Goal: Information Seeking & Learning: Learn about a topic

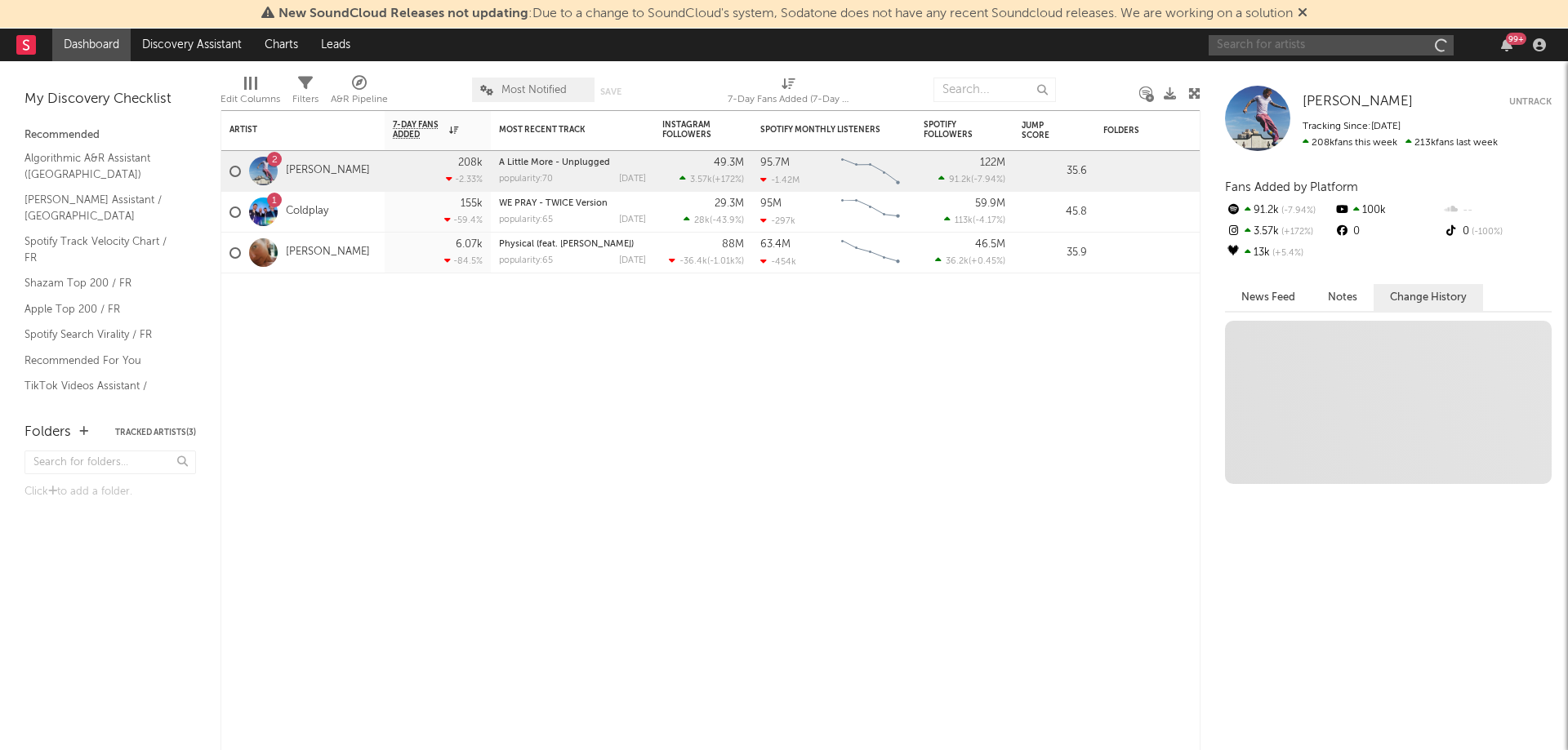
click at [1295, 43] on input "text" at bounding box center [1331, 45] width 245 height 21
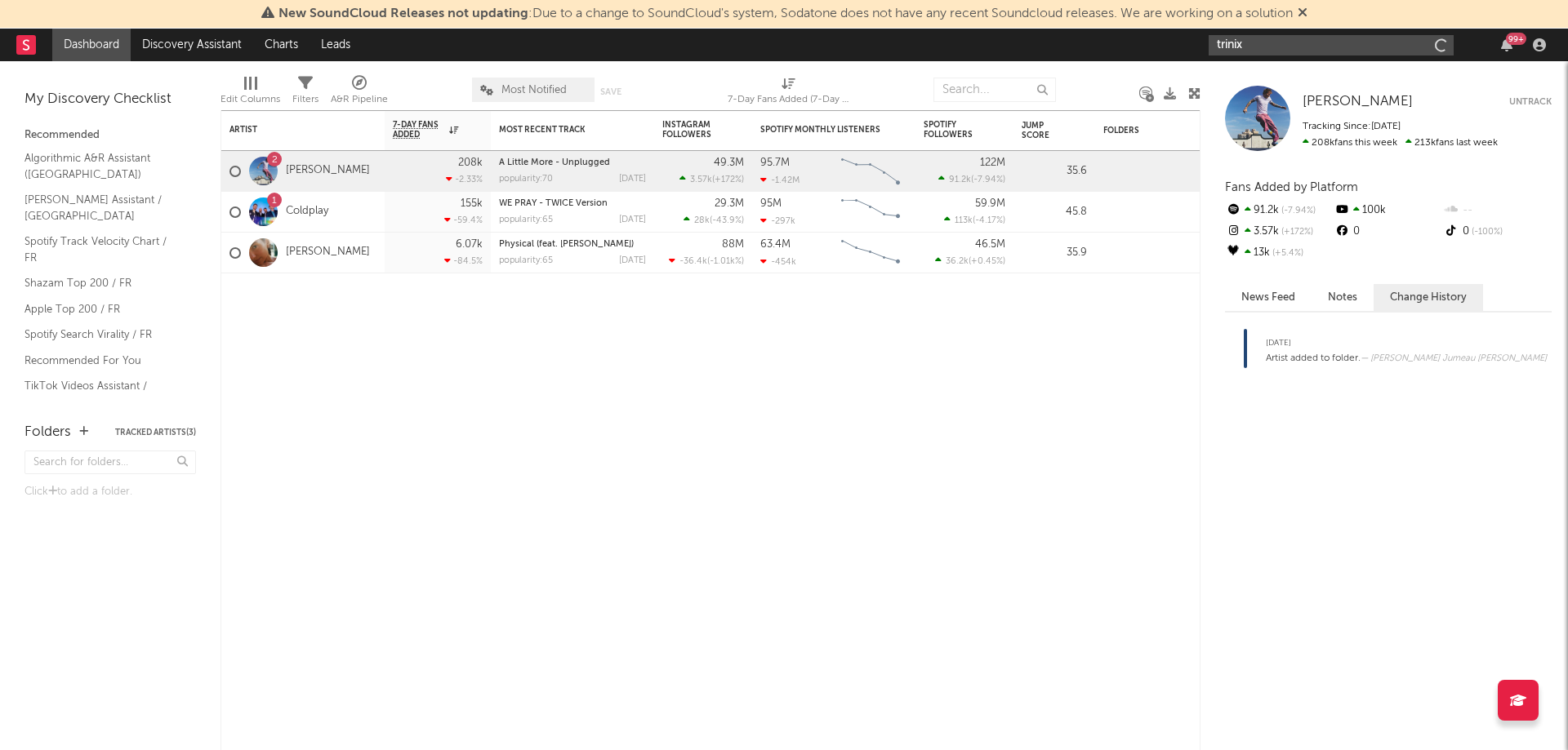
type input "trinix"
click at [1307, 10] on icon at bounding box center [1302, 12] width 9 height 13
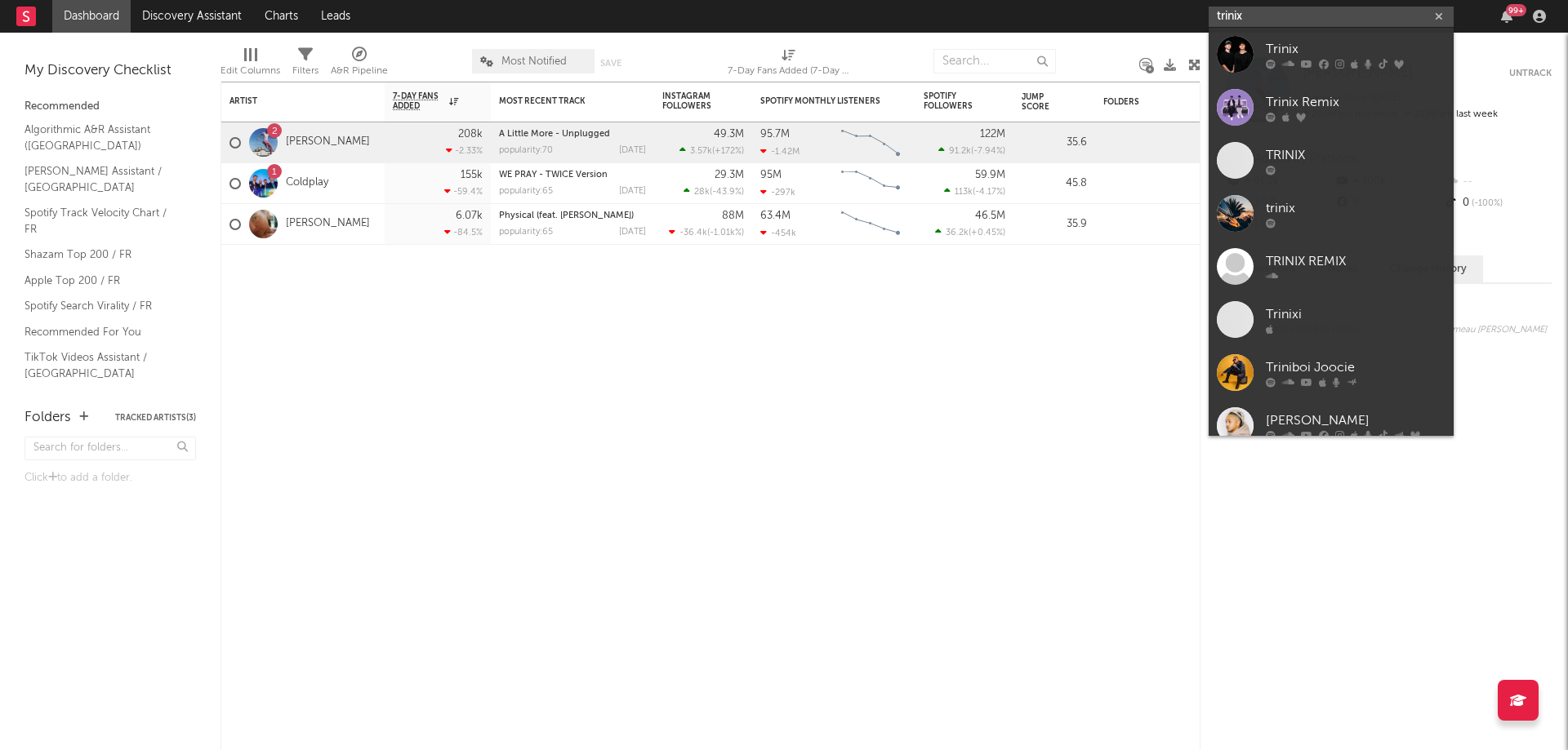
click at [1323, 21] on input "trinix" at bounding box center [1331, 17] width 245 height 21
click at [1279, 63] on div at bounding box center [1356, 63] width 180 height 9
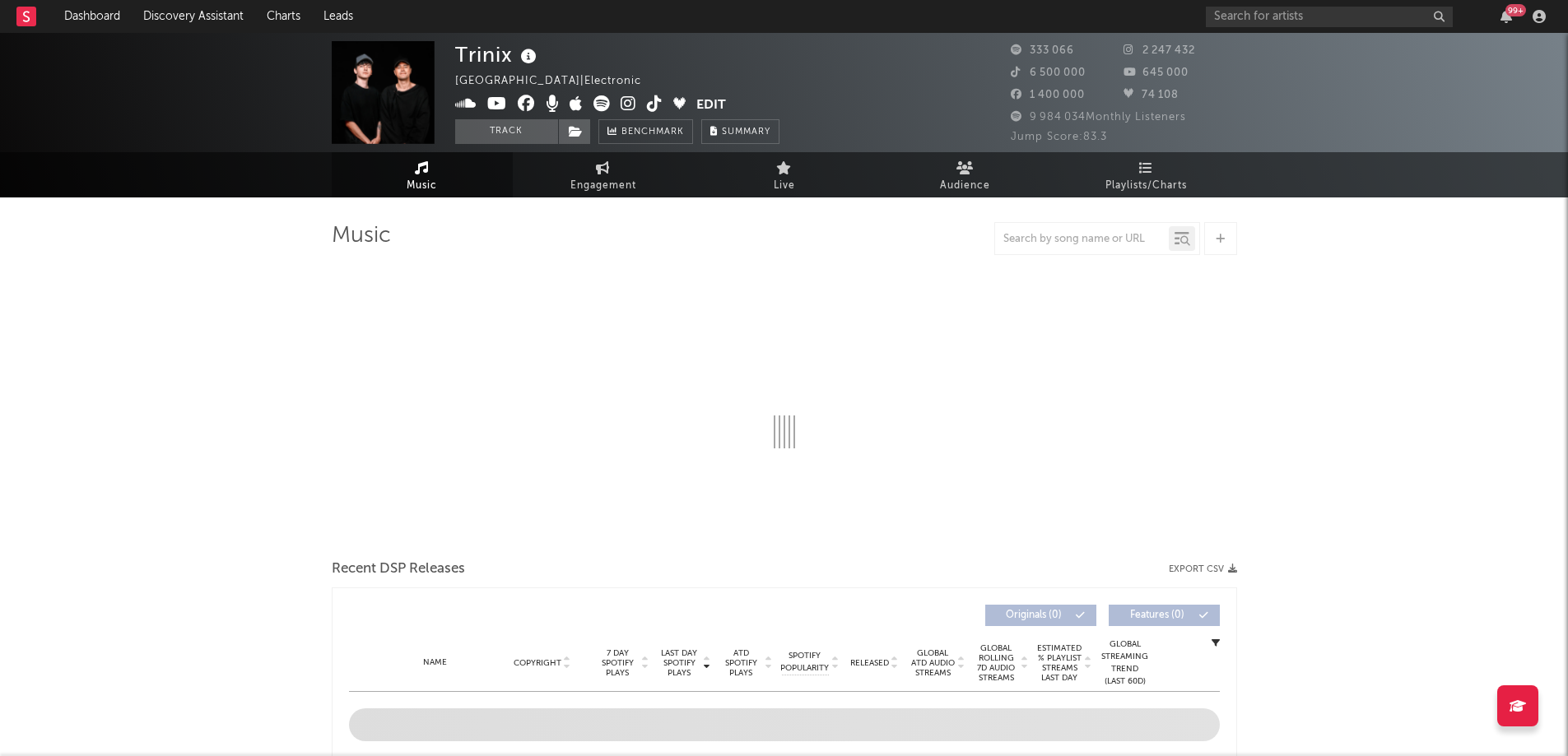
select select "6m"
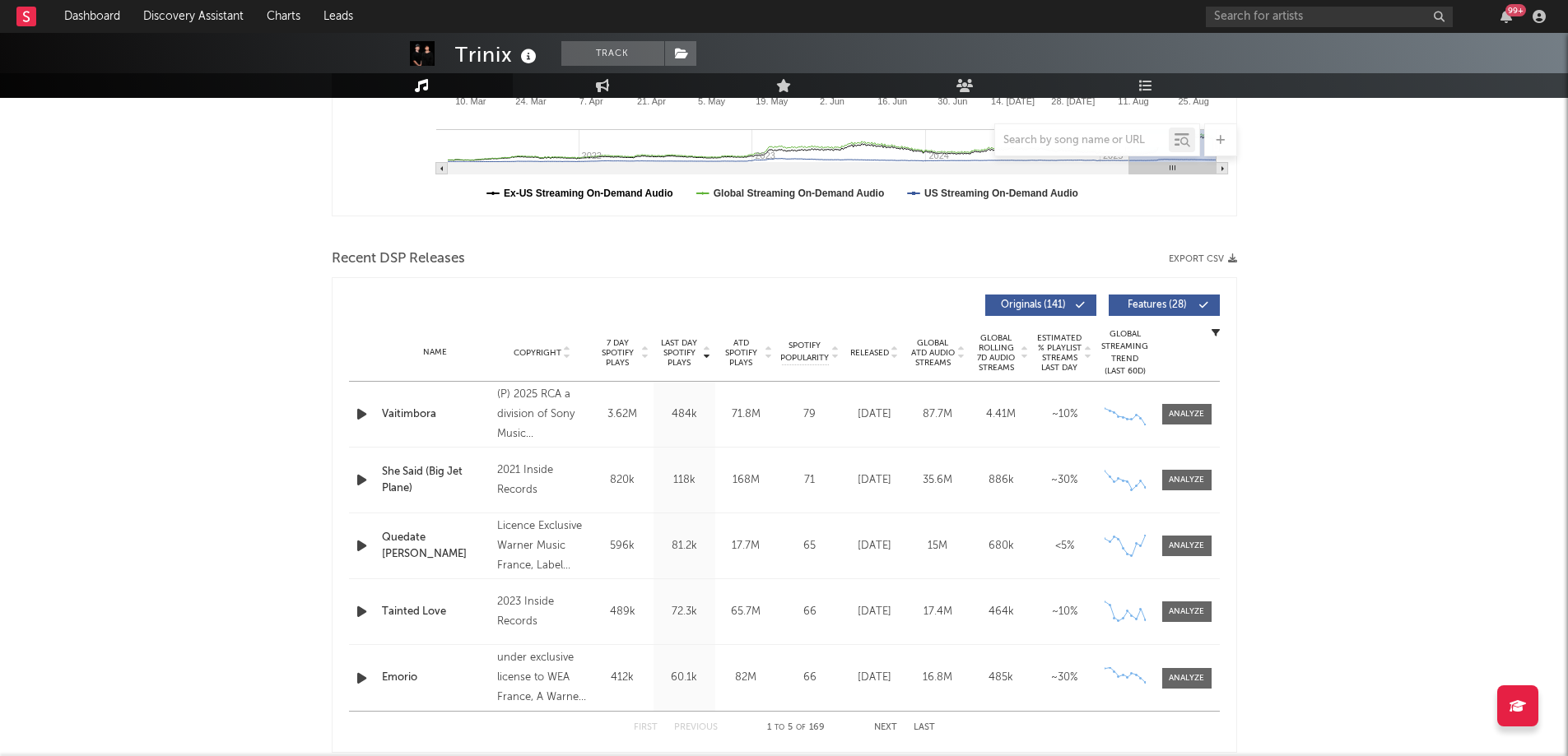
scroll to position [439, 0]
click at [357, 414] on icon "button" at bounding box center [362, 415] width 17 height 21
click at [357, 414] on icon "button" at bounding box center [361, 415] width 16 height 21
click at [1193, 416] on div at bounding box center [1186, 415] width 35 height 12
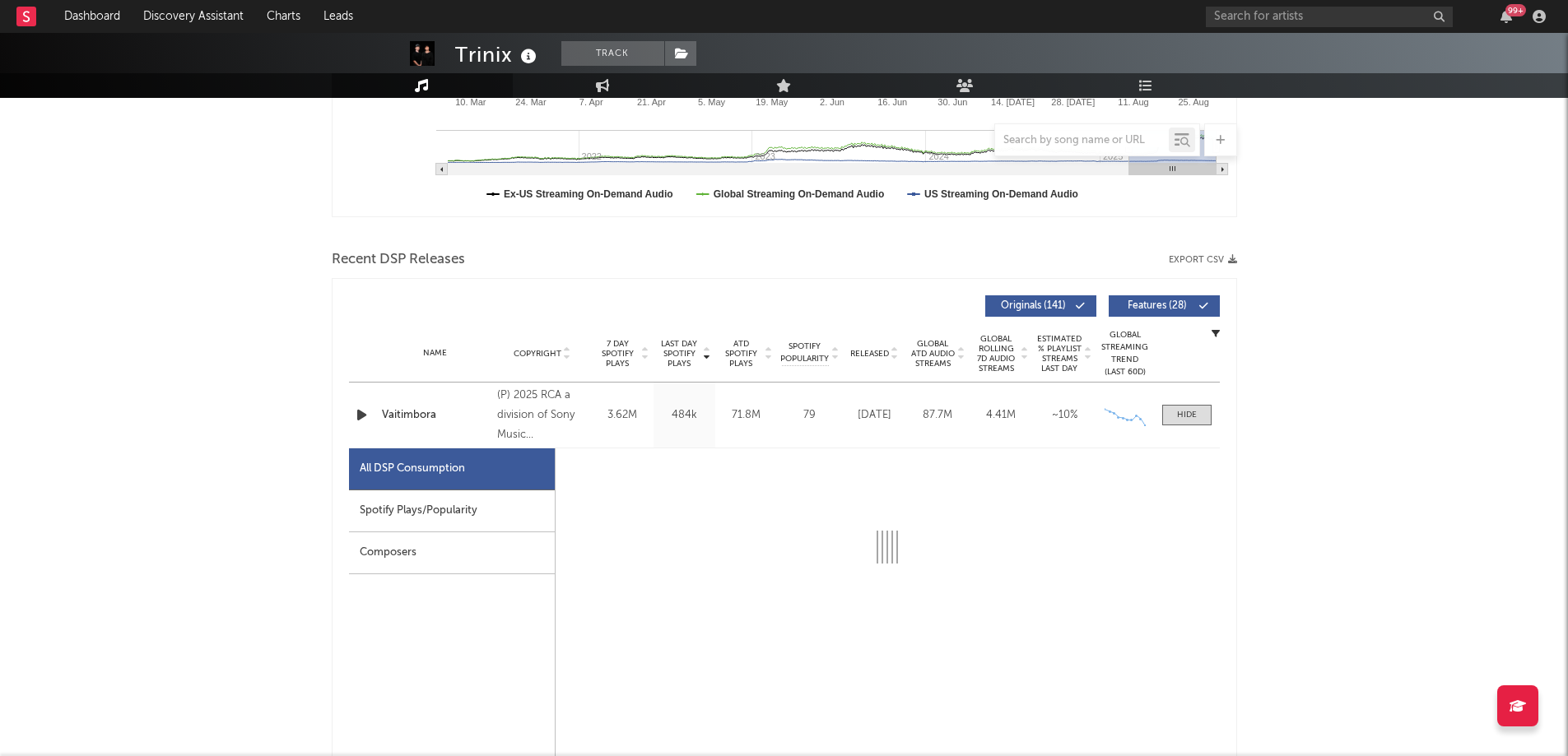
select select "1w"
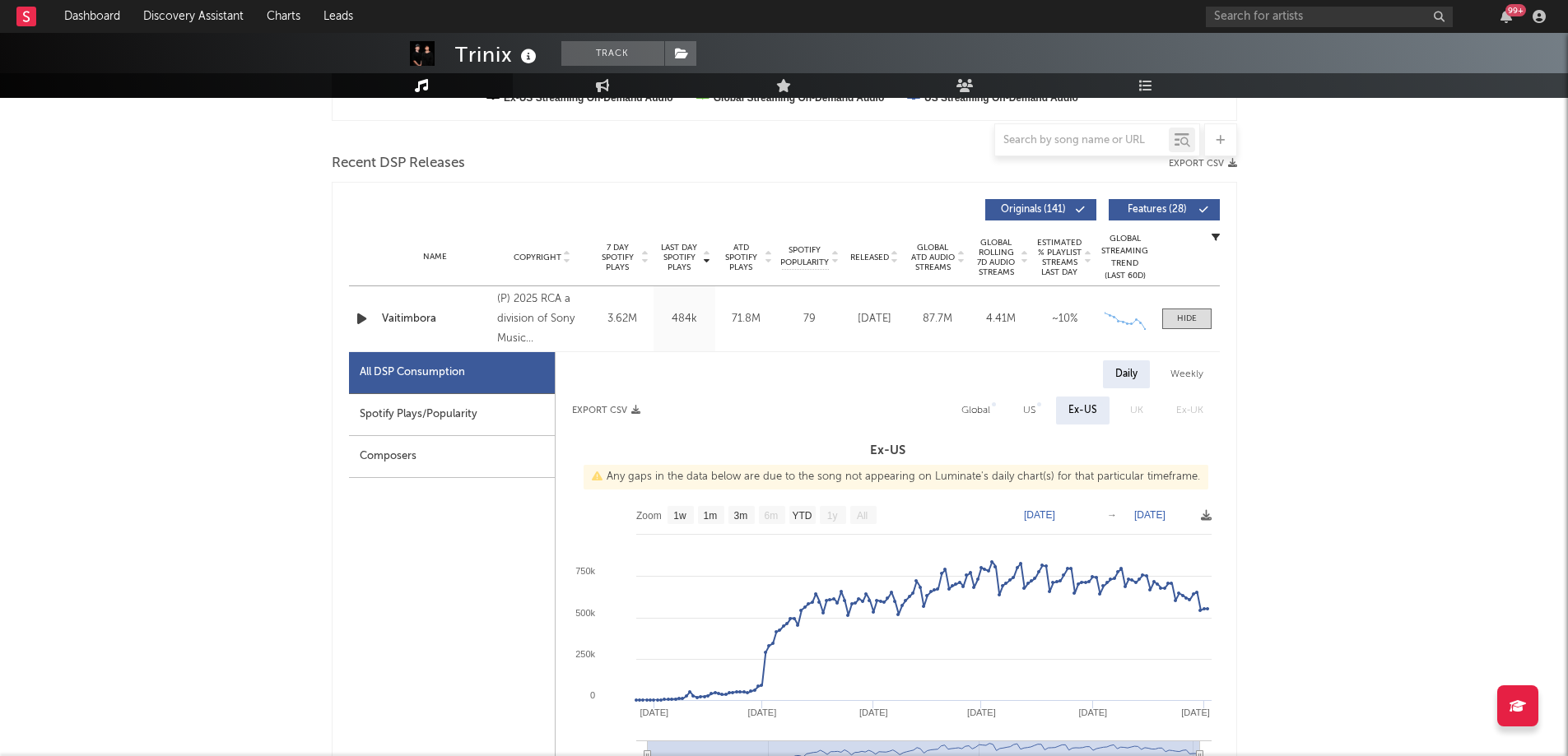
scroll to position [535, 0]
click at [504, 415] on div "Spotify Plays/Popularity" at bounding box center [452, 416] width 205 height 42
select select "1w"
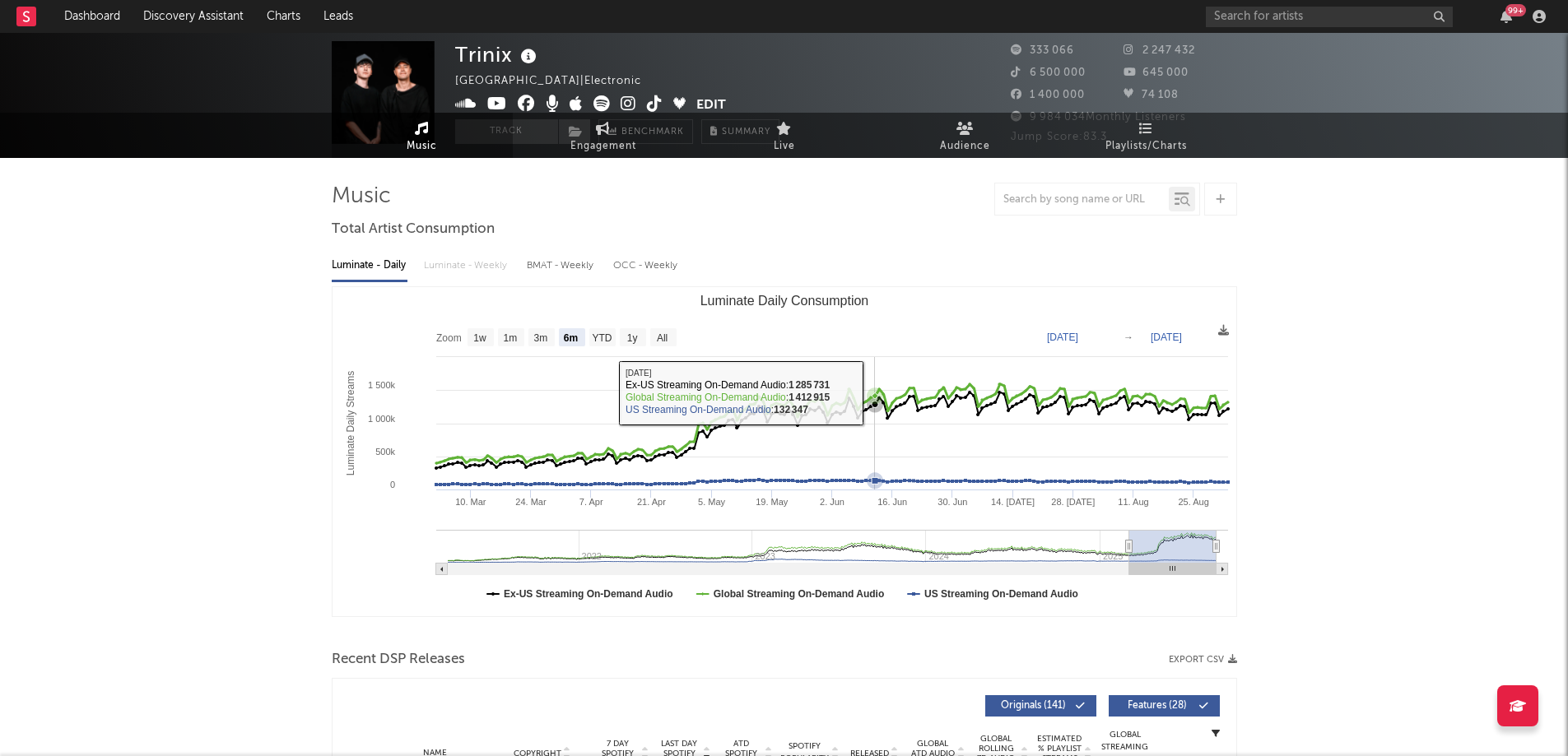
scroll to position [0, 0]
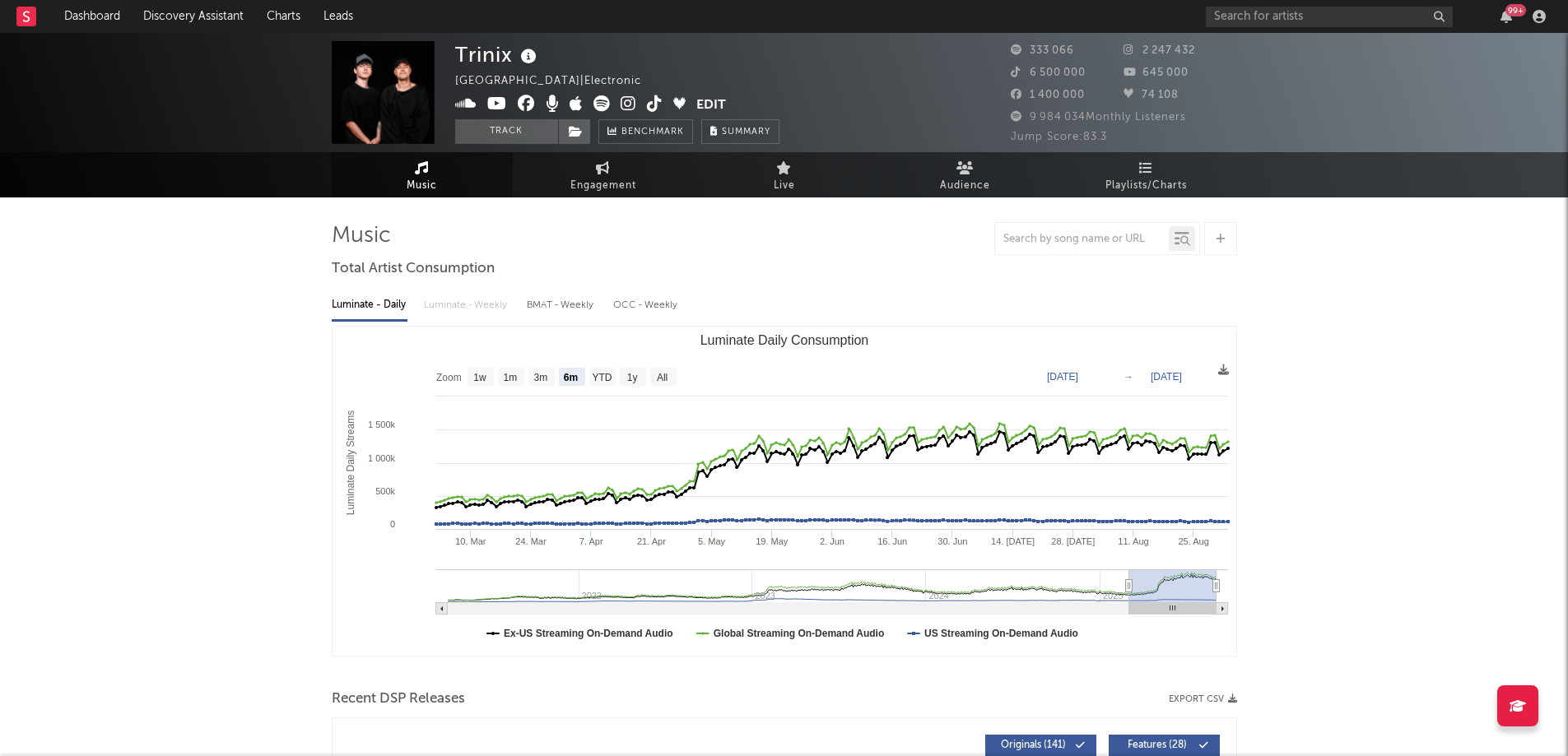
click at [597, 105] on icon at bounding box center [601, 104] width 16 height 16
click at [1141, 179] on span "Playlists/Charts" at bounding box center [1146, 186] width 81 height 20
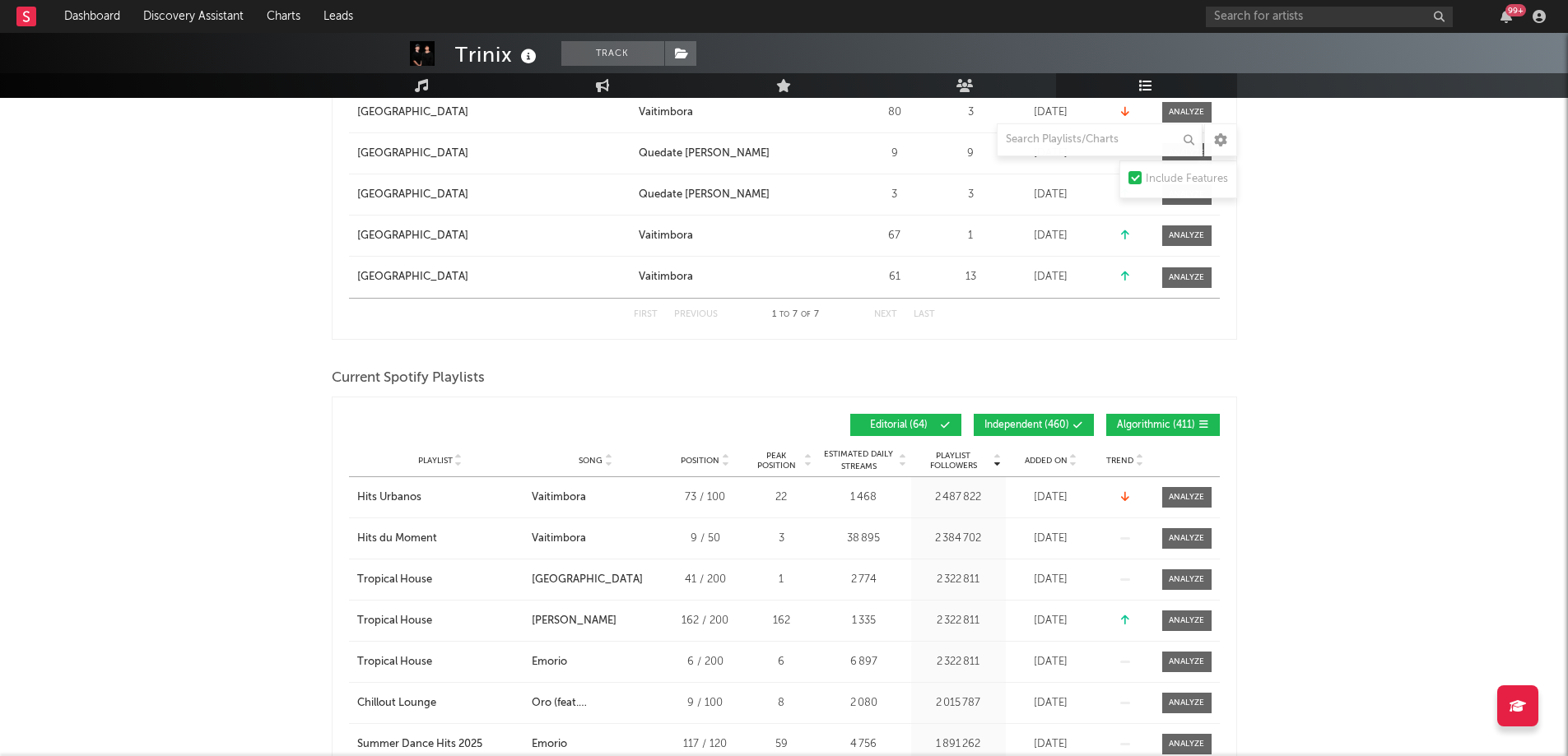
scroll to position [1016, 0]
click at [1241, 15] on input "text" at bounding box center [1330, 17] width 247 height 21
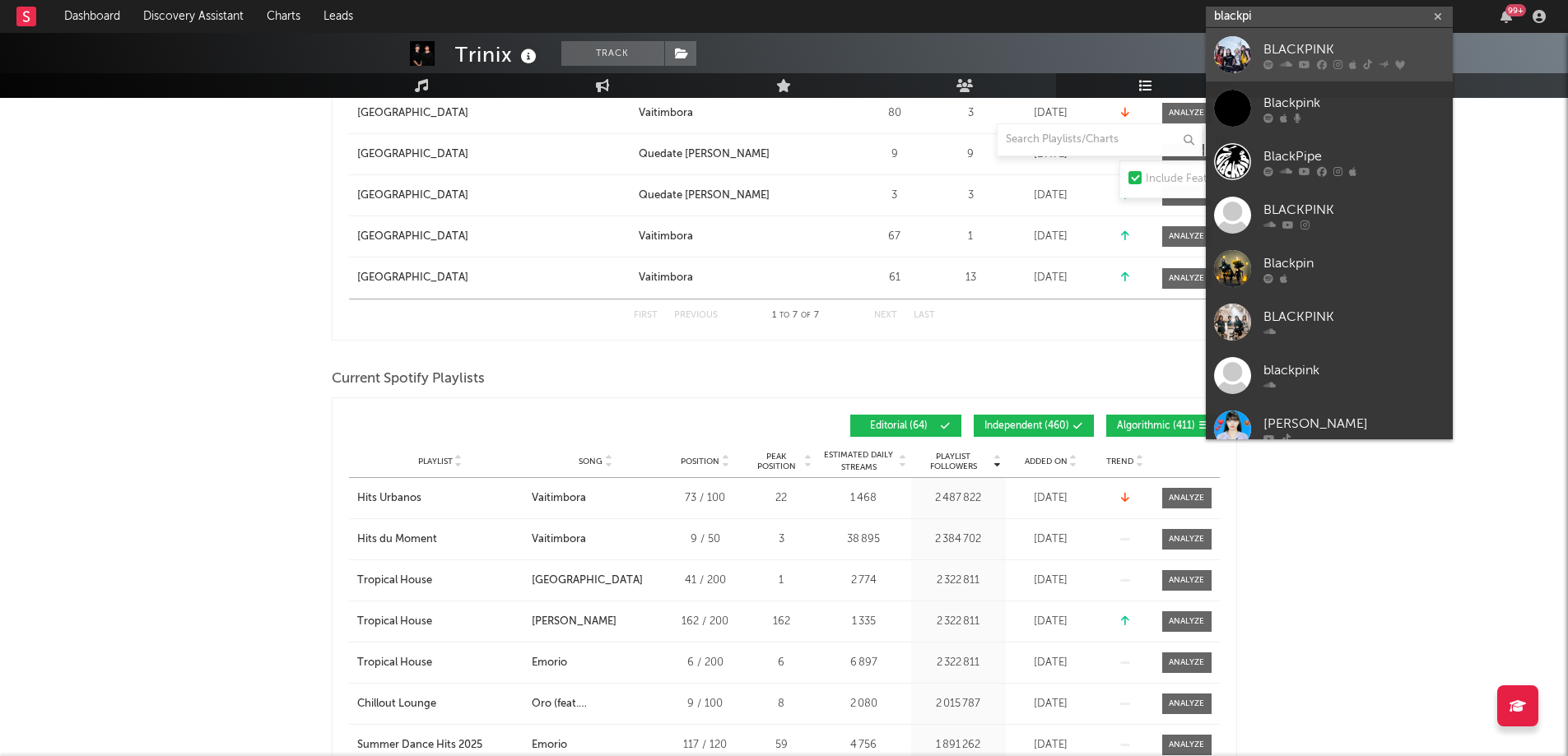
type input "blackpi"
click at [1258, 43] on link "BLACKPINK" at bounding box center [1330, 54] width 247 height 54
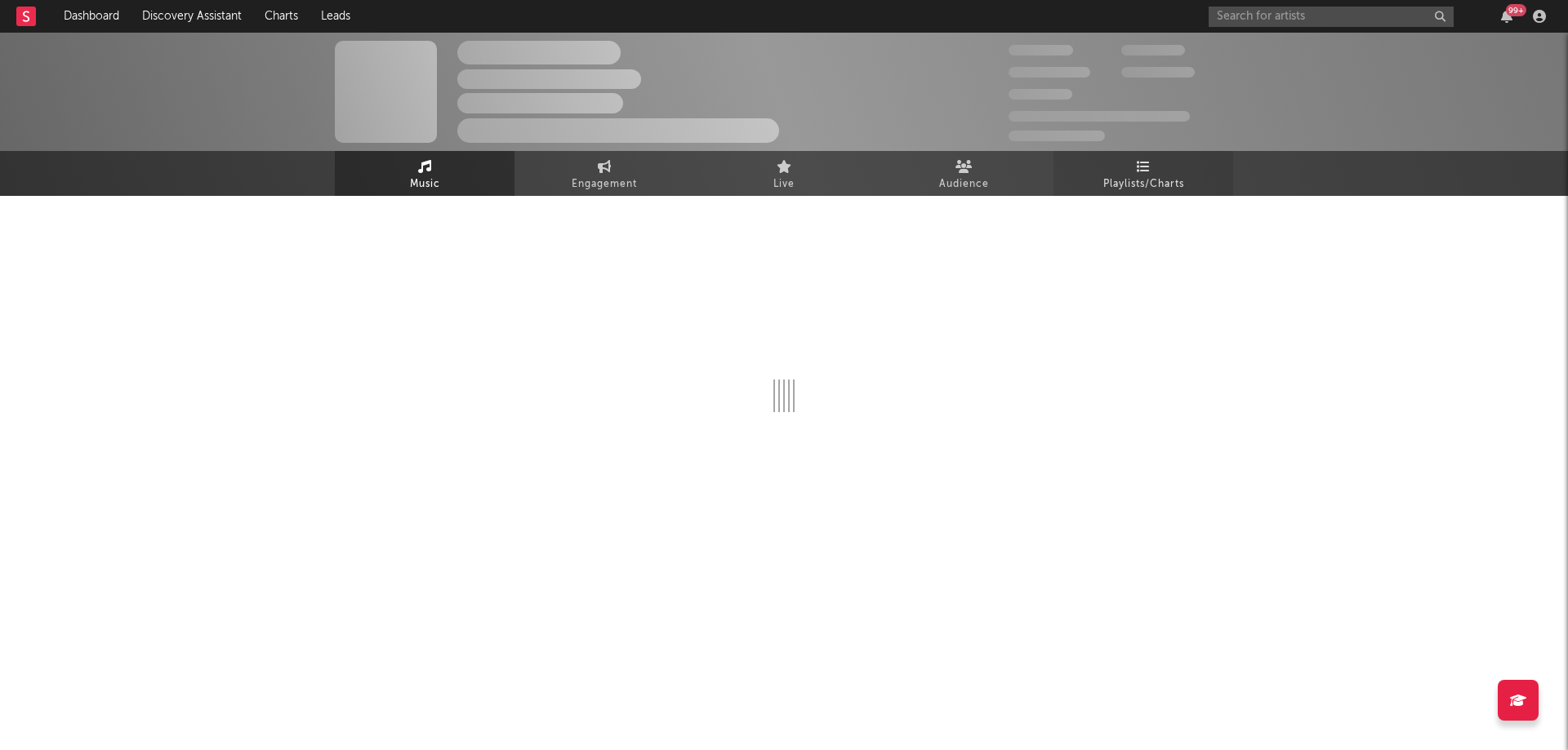
select select "6m"
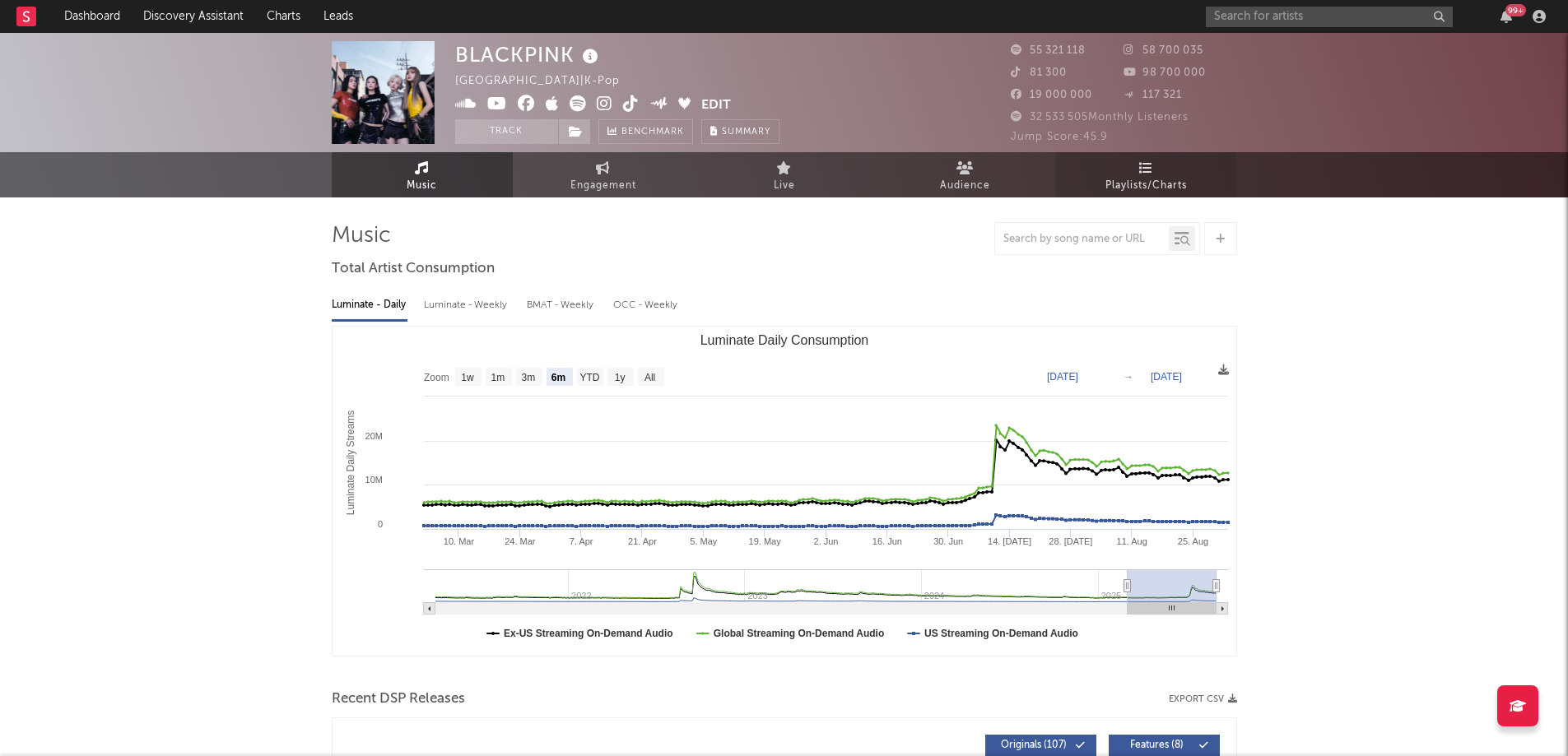
click at [1140, 165] on icon at bounding box center [1147, 167] width 14 height 13
